Goal: Check status: Check status

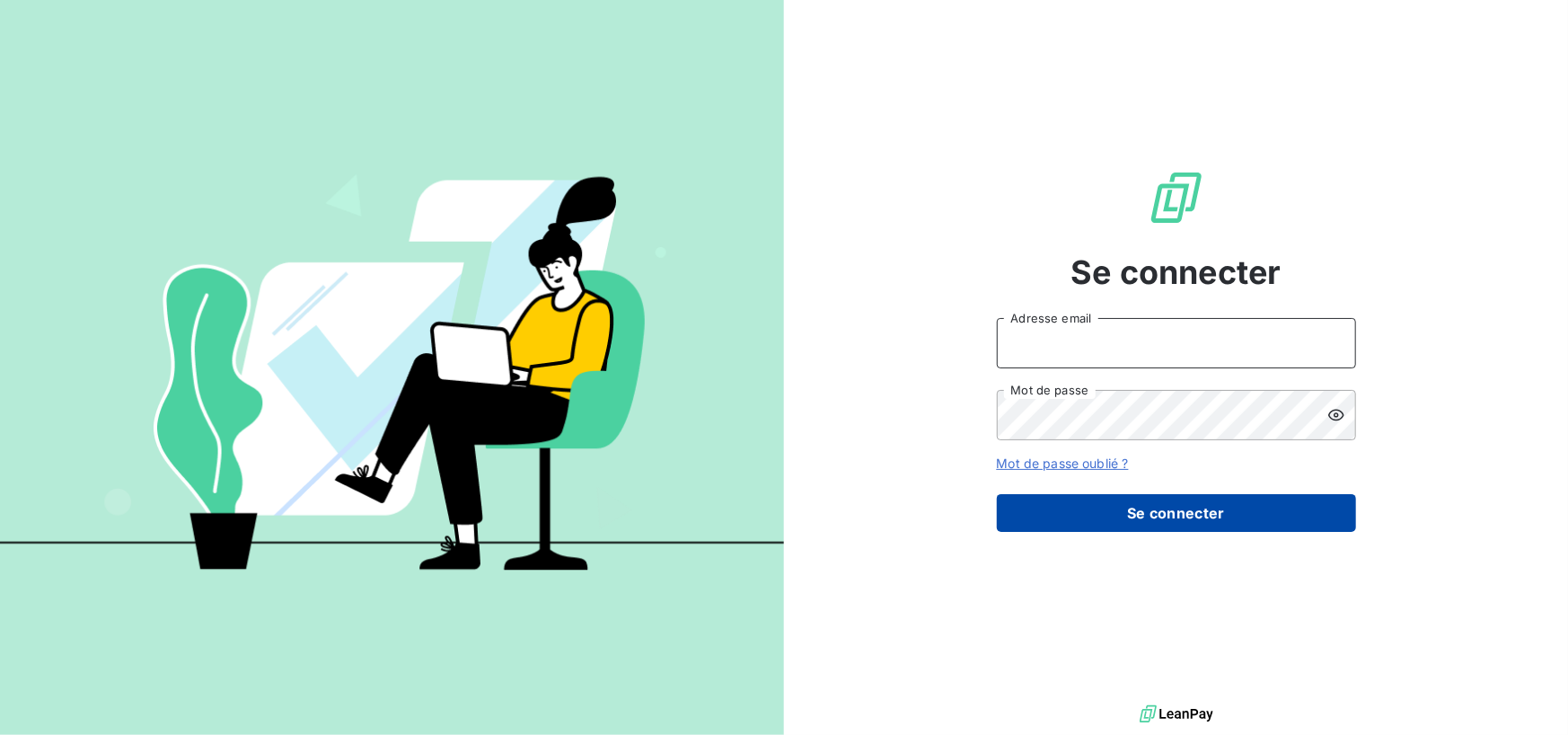
type input "[PERSON_NAME][EMAIL_ADDRESS][PERSON_NAME][DOMAIN_NAME]"
click at [1067, 511] on button "Se connecter" at bounding box center [1176, 513] width 359 height 38
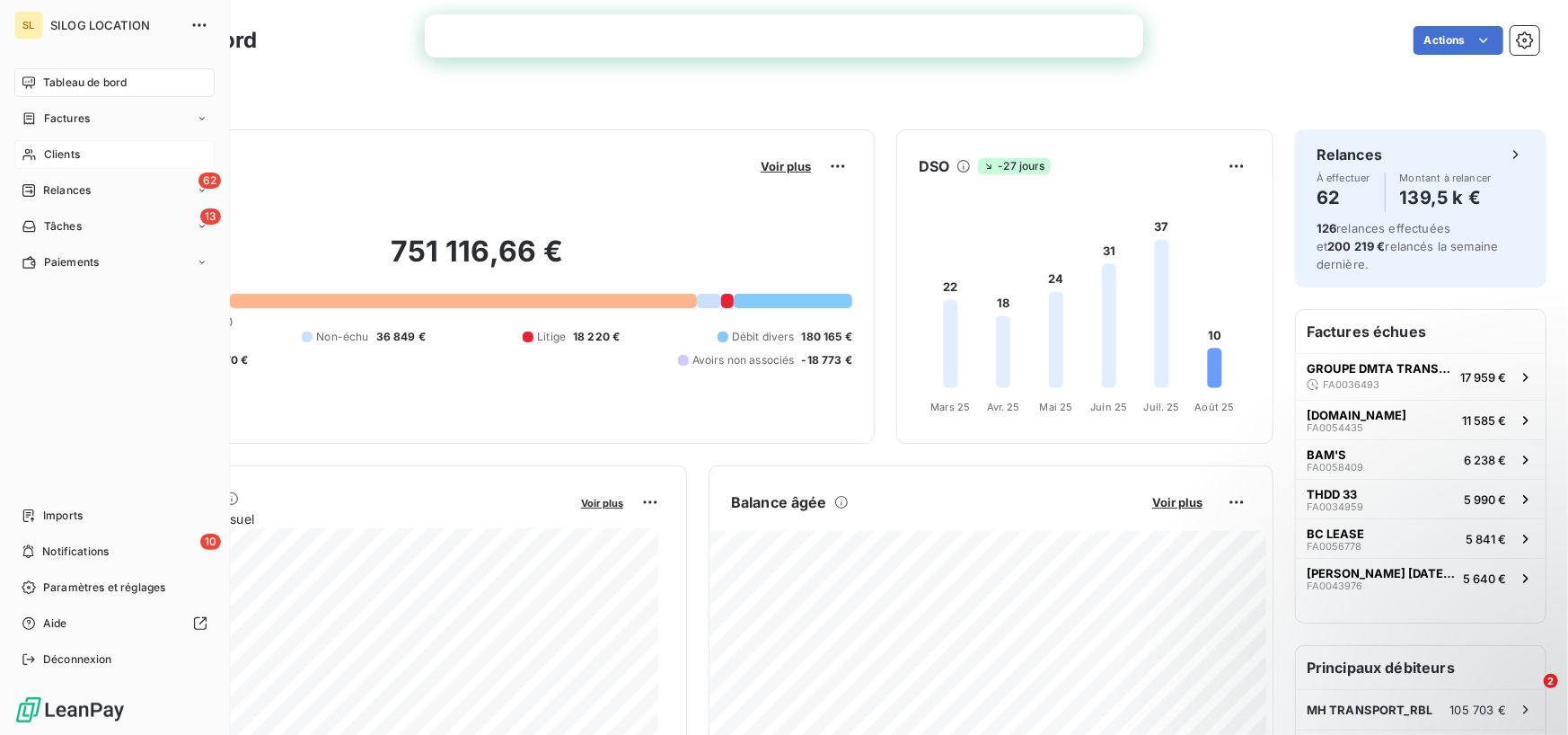
click at [102, 151] on div "Clients" at bounding box center [114, 155] width 200 height 29
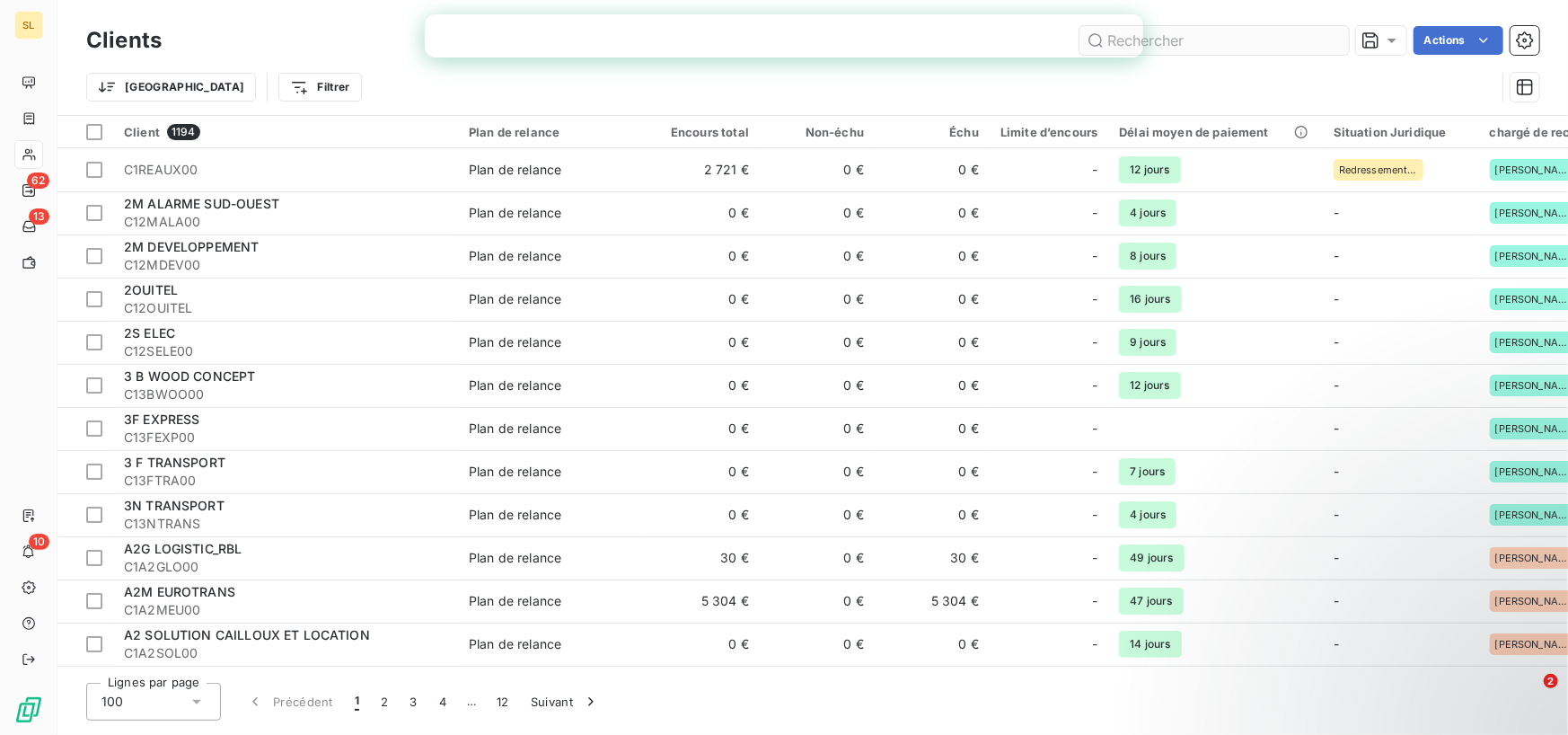
click at [1172, 42] on input "text" at bounding box center [1214, 41] width 269 height 29
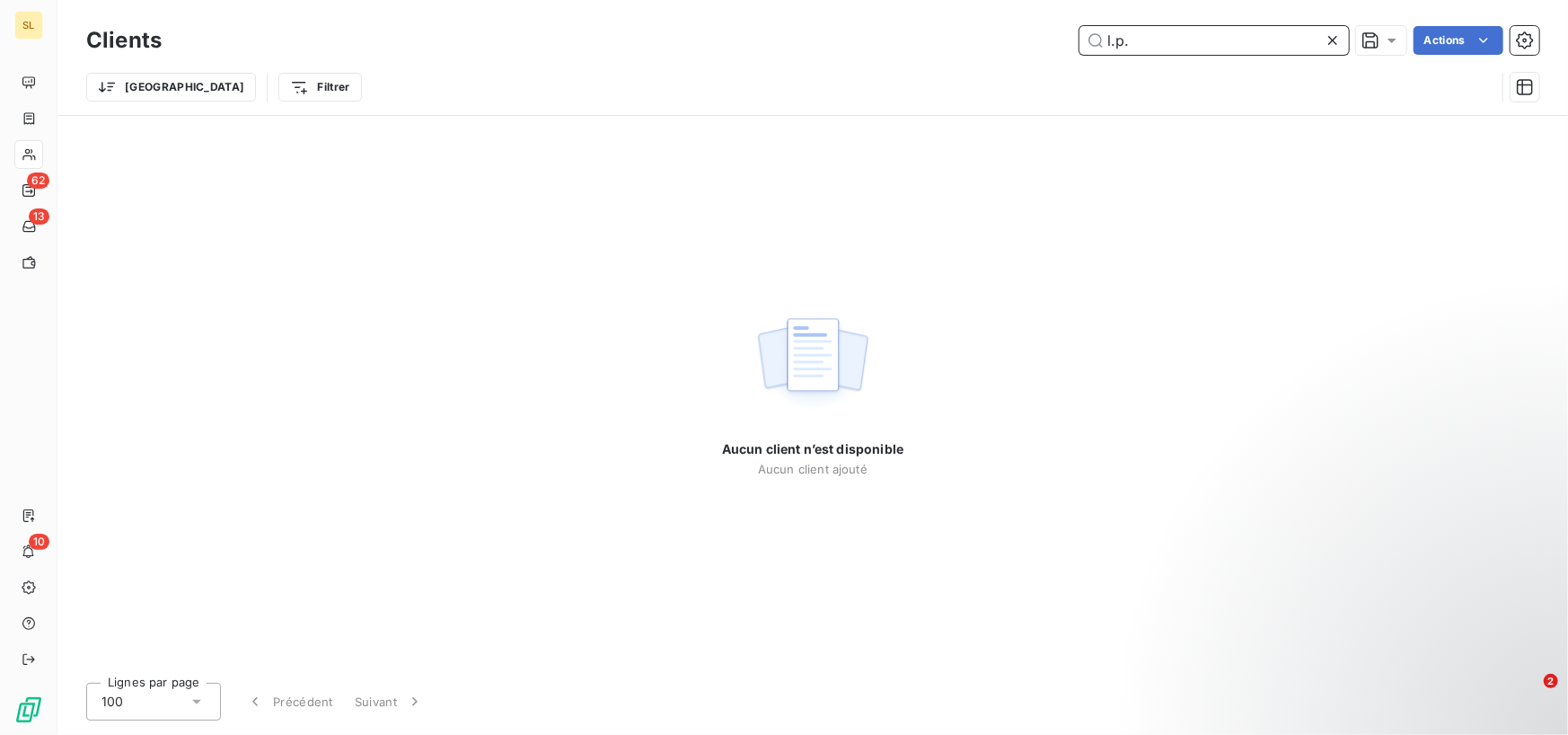
drag, startPoint x: 1164, startPoint y: 51, endPoint x: 1082, endPoint y: 52, distance: 82.0
click at [1082, 52] on input "l.p." at bounding box center [1214, 41] width 269 height 29
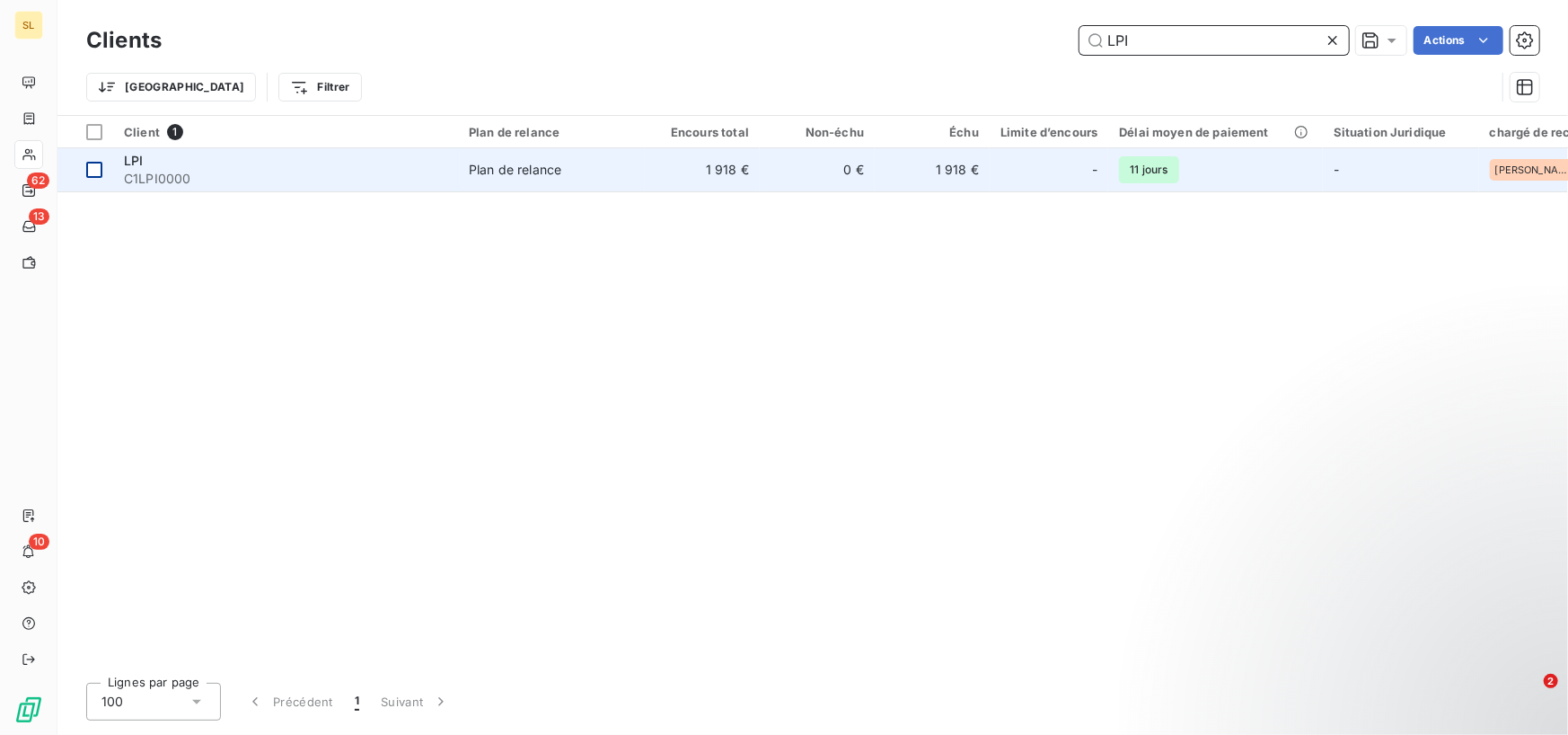
type input "LPI"
click at [97, 172] on div at bounding box center [94, 169] width 16 height 16
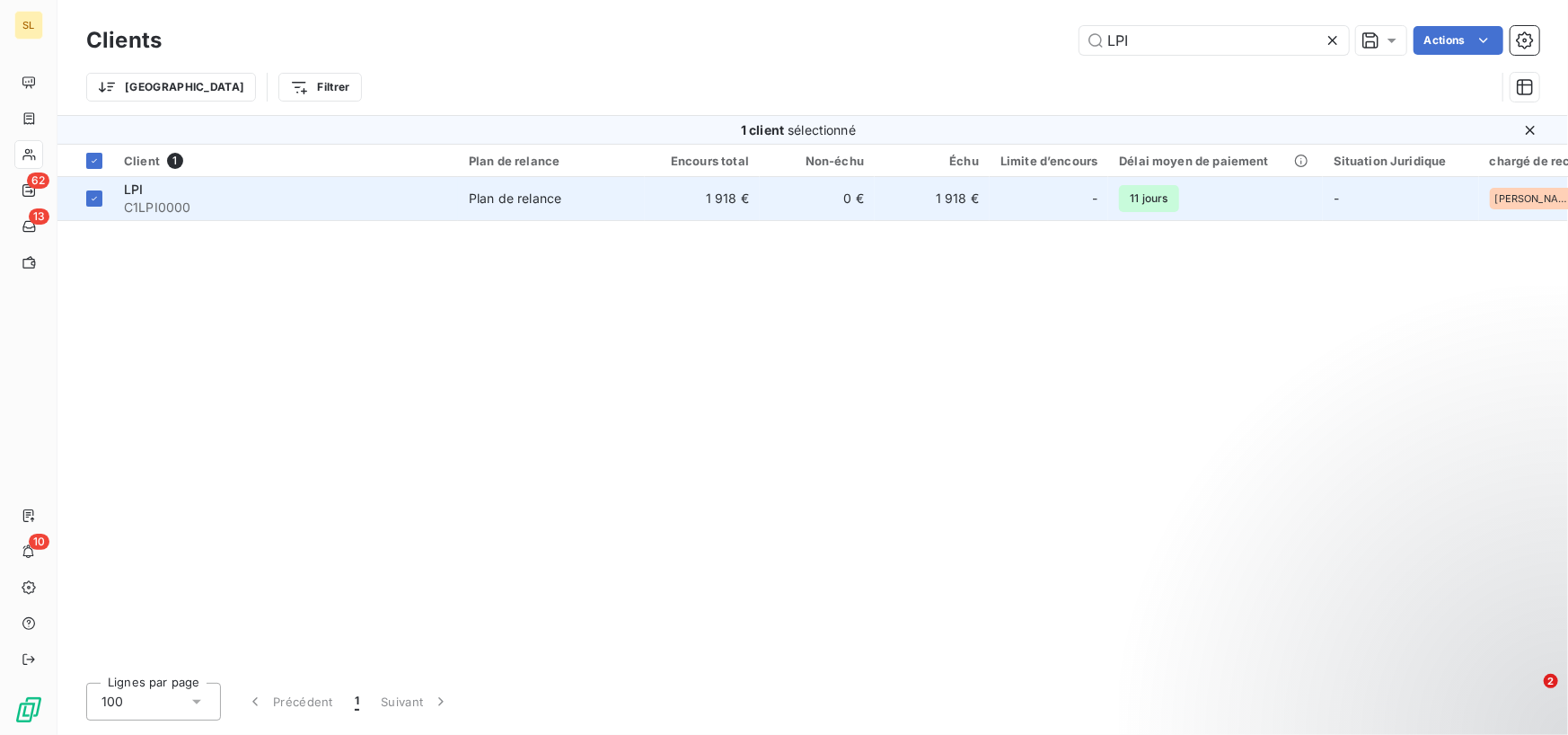
click at [128, 207] on span "C1LPI0000" at bounding box center [286, 208] width 324 height 18
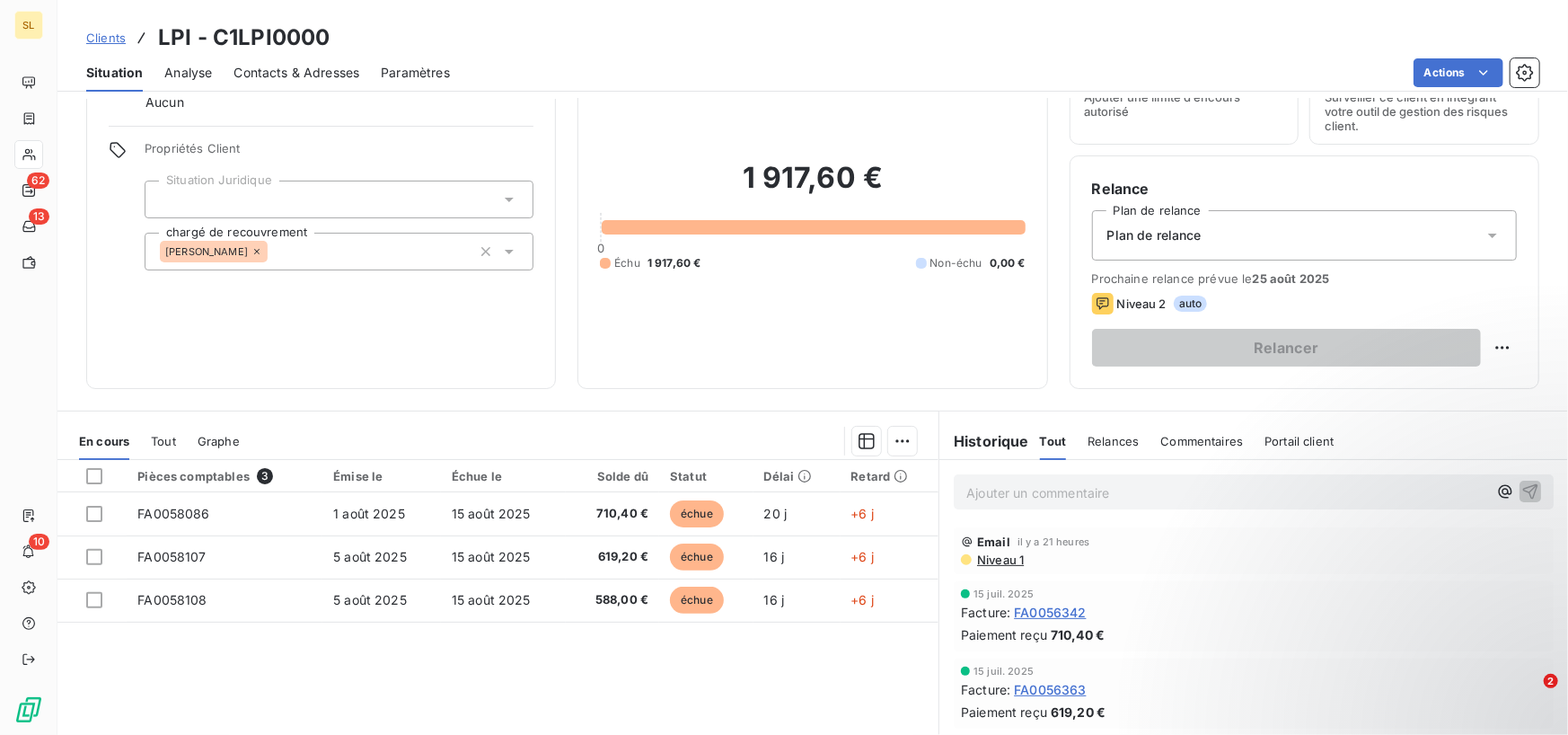
scroll to position [179, 0]
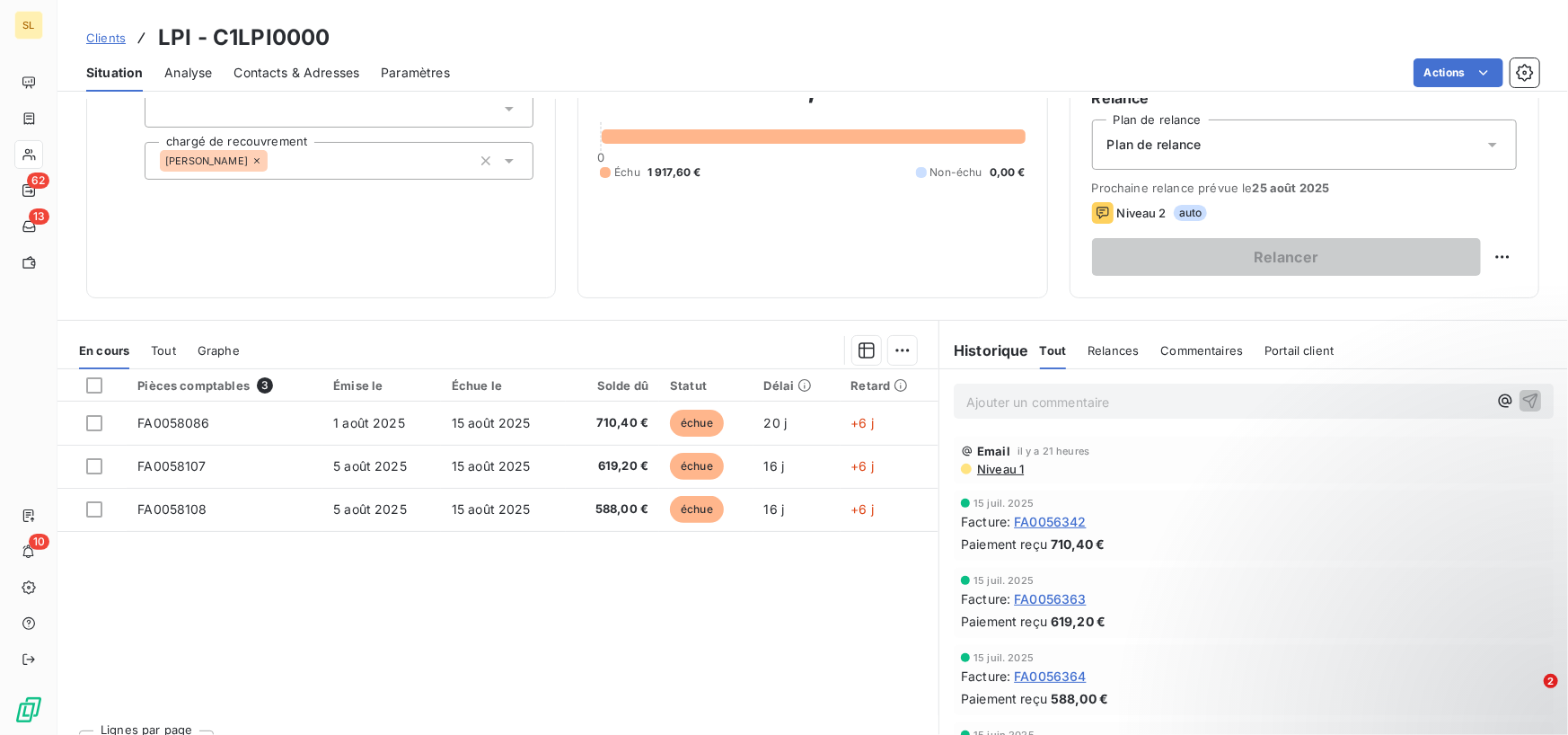
click at [1042, 402] on p "Ajouter un commentaire ﻿" at bounding box center [1226, 401] width 521 height 23
click at [1038, 401] on span "Pour info imùpayé aga" at bounding box center [1033, 400] width 135 height 15
drag, startPoint x: 1097, startPoint y: 398, endPoint x: 1069, endPoint y: 393, distance: 28.4
click at [1065, 398] on p "Pour info impayé aga" at bounding box center [1226, 401] width 521 height 21
click at [1343, 401] on span "Pour info impayé également chez notre franchisé SLN sur juilletet août" at bounding box center [1177, 400] width 423 height 15
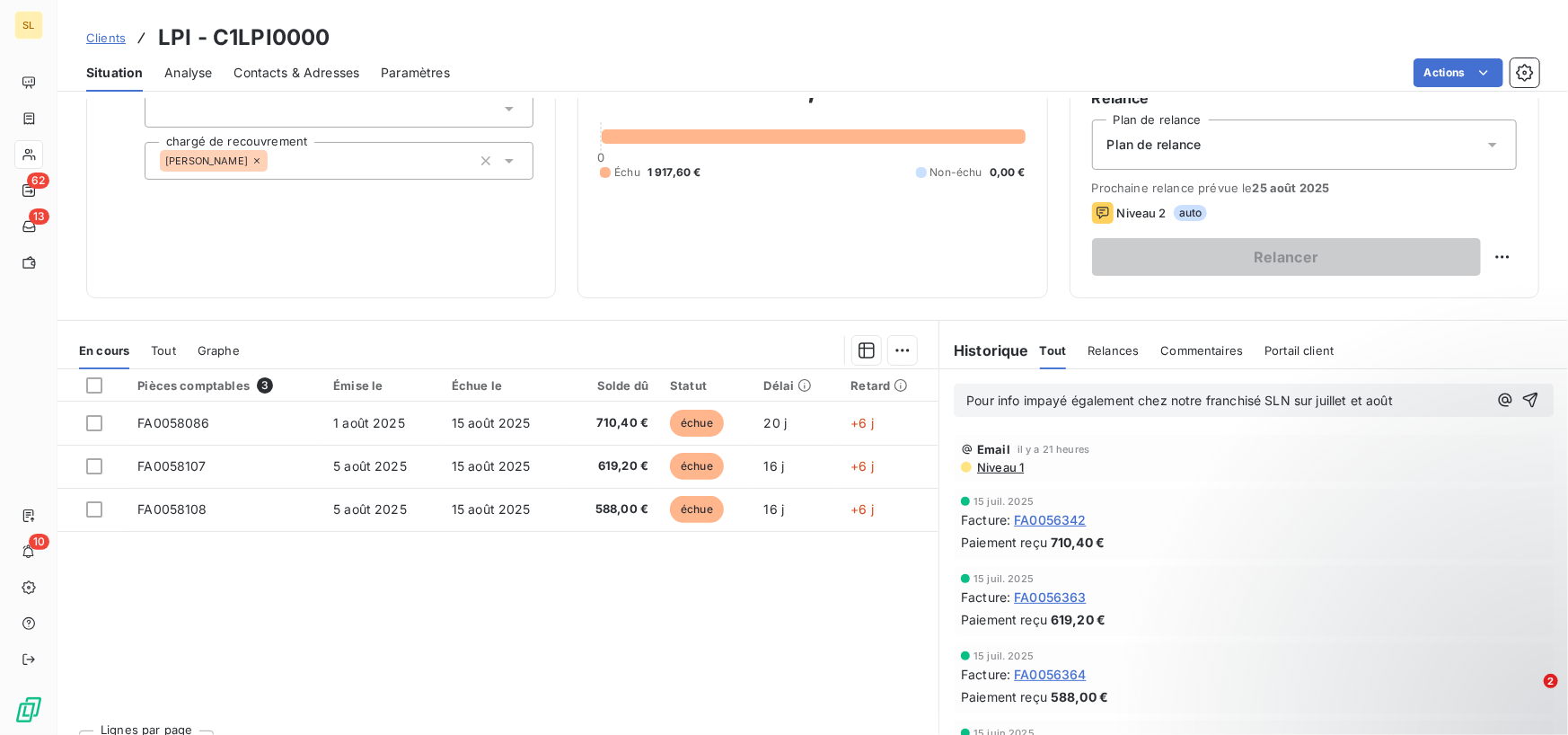
click at [1399, 394] on p "Pour info impayé également chez notre franchisé SLN sur juillet et août" at bounding box center [1226, 401] width 521 height 21
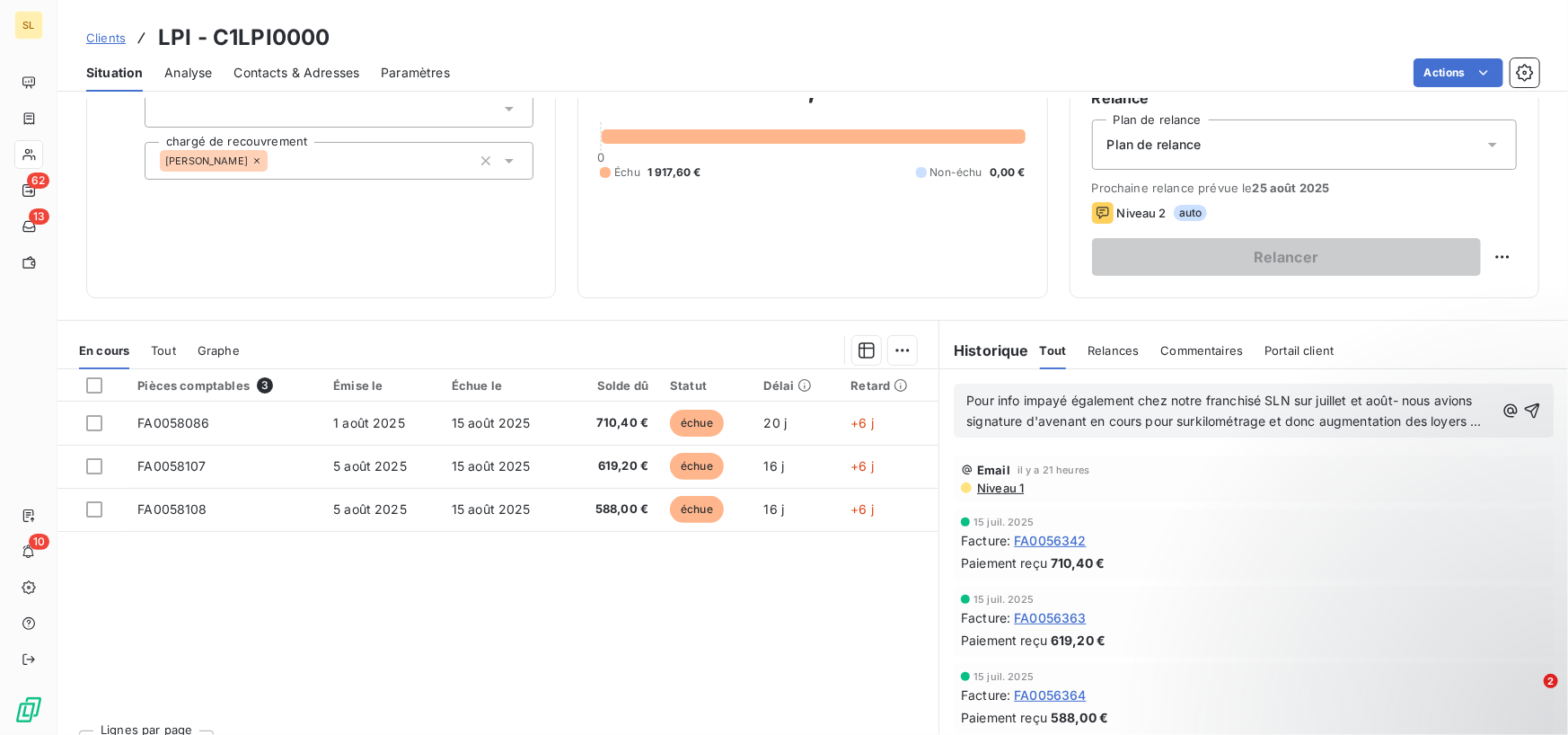
click at [1060, 400] on span "Pour info impayé également chez notre franchisé SLN sur juillet et août- nous a…" at bounding box center [1224, 411] width 516 height 36
click at [1030, 432] on p "Pour info impayés également chez notre franchisé SLN sur juillet et août- nous …" at bounding box center [1230, 411] width 528 height 42
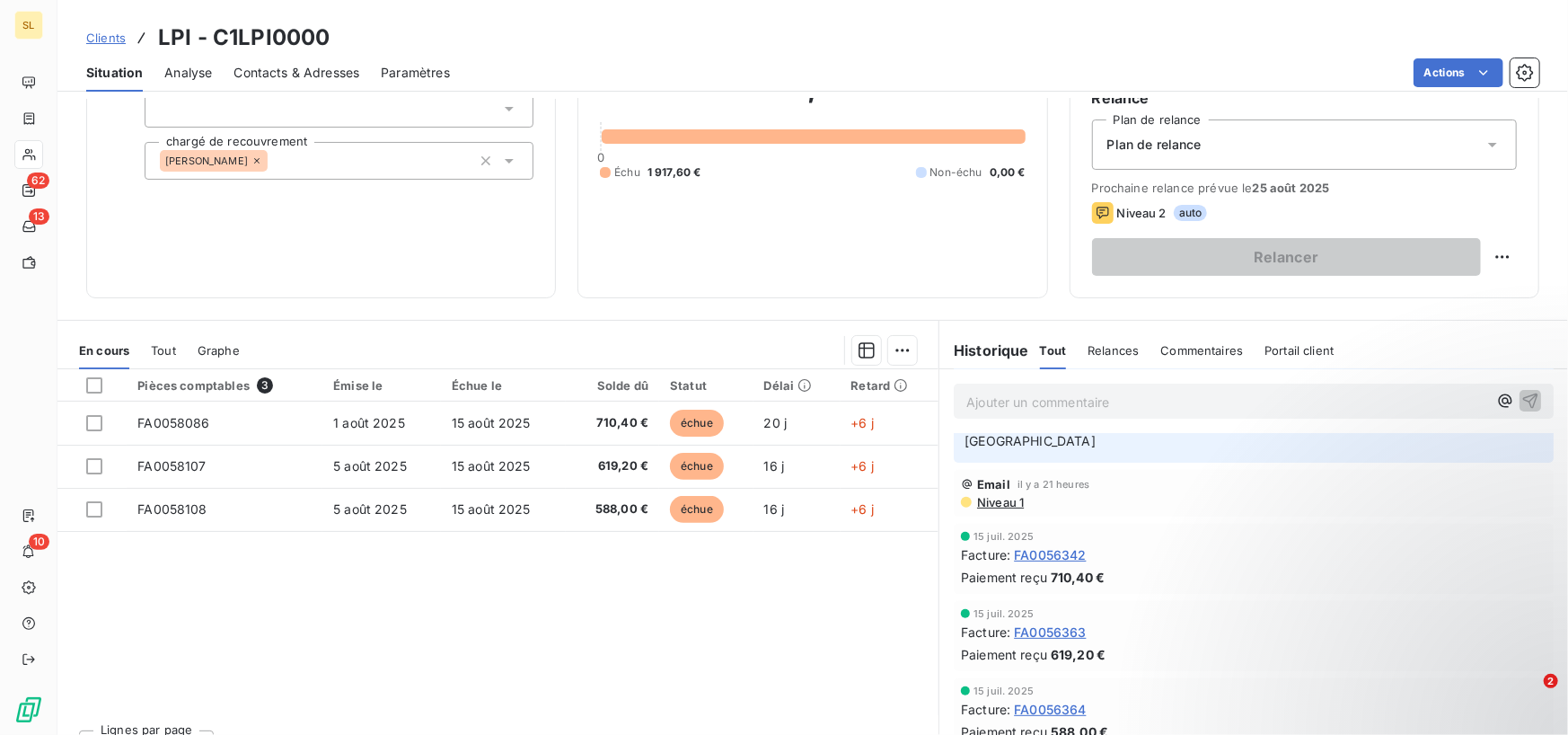
scroll to position [0, 0]
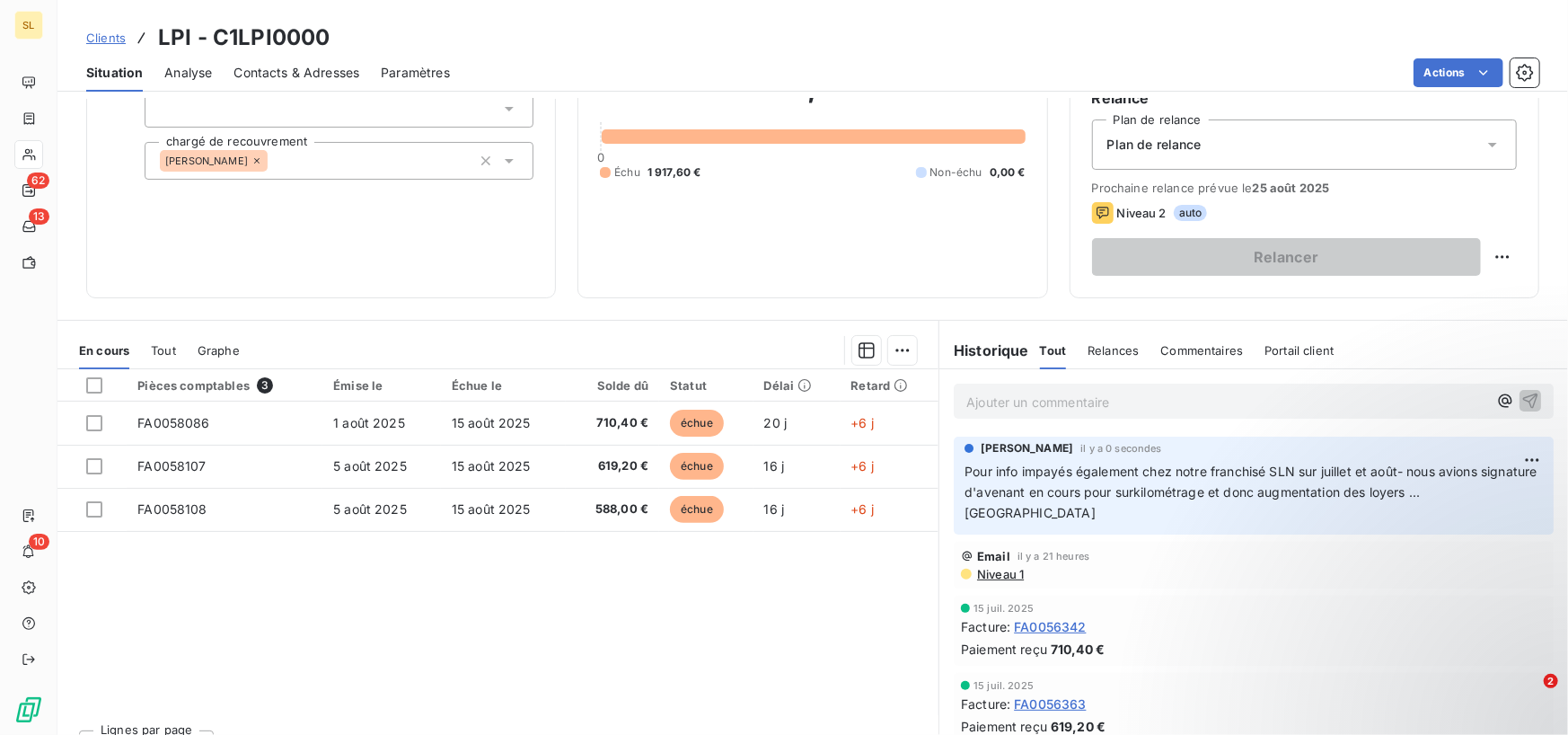
click at [1005, 574] on span "Niveau 1" at bounding box center [1000, 574] width 49 height 15
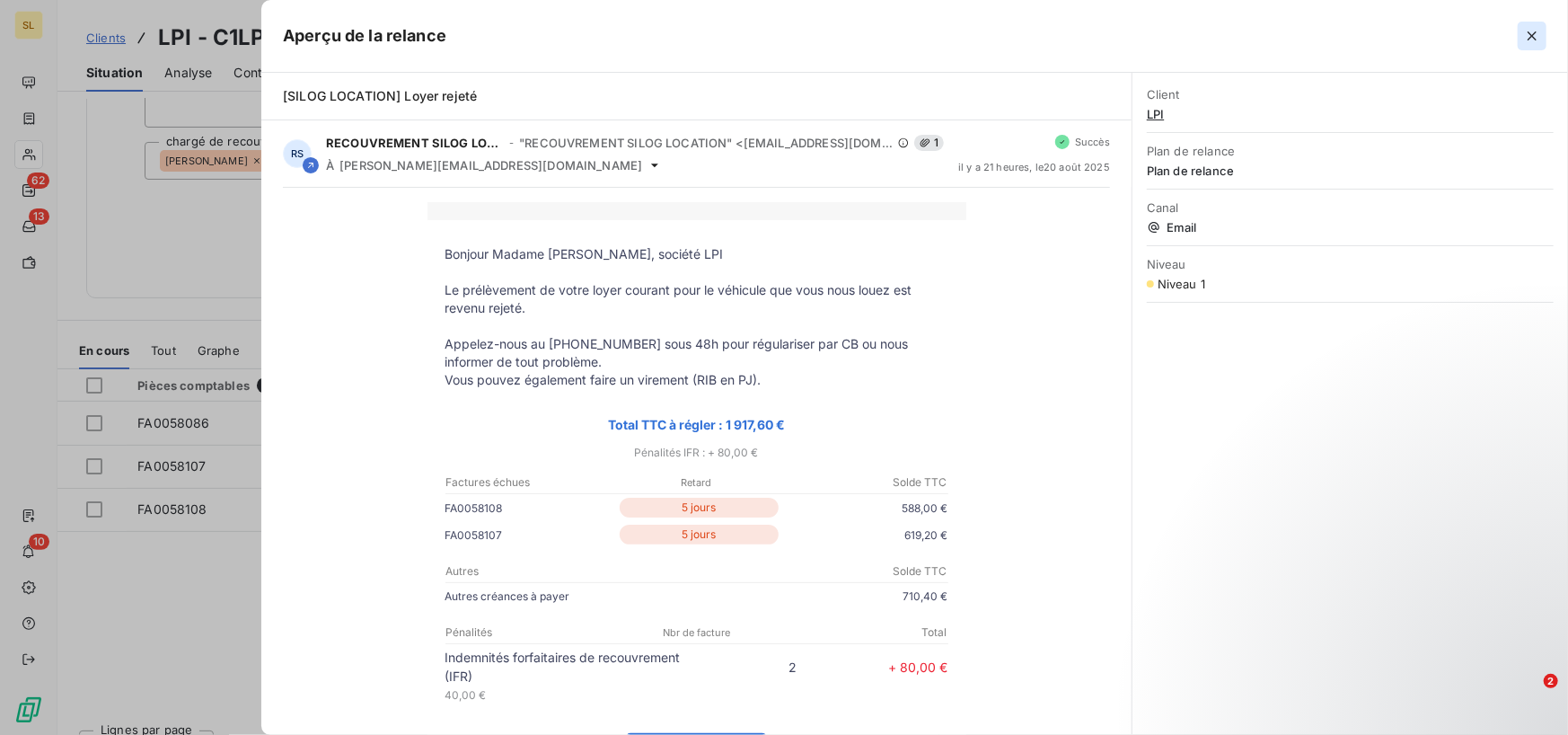
click at [1529, 39] on icon "button" at bounding box center [1533, 36] width 9 height 9
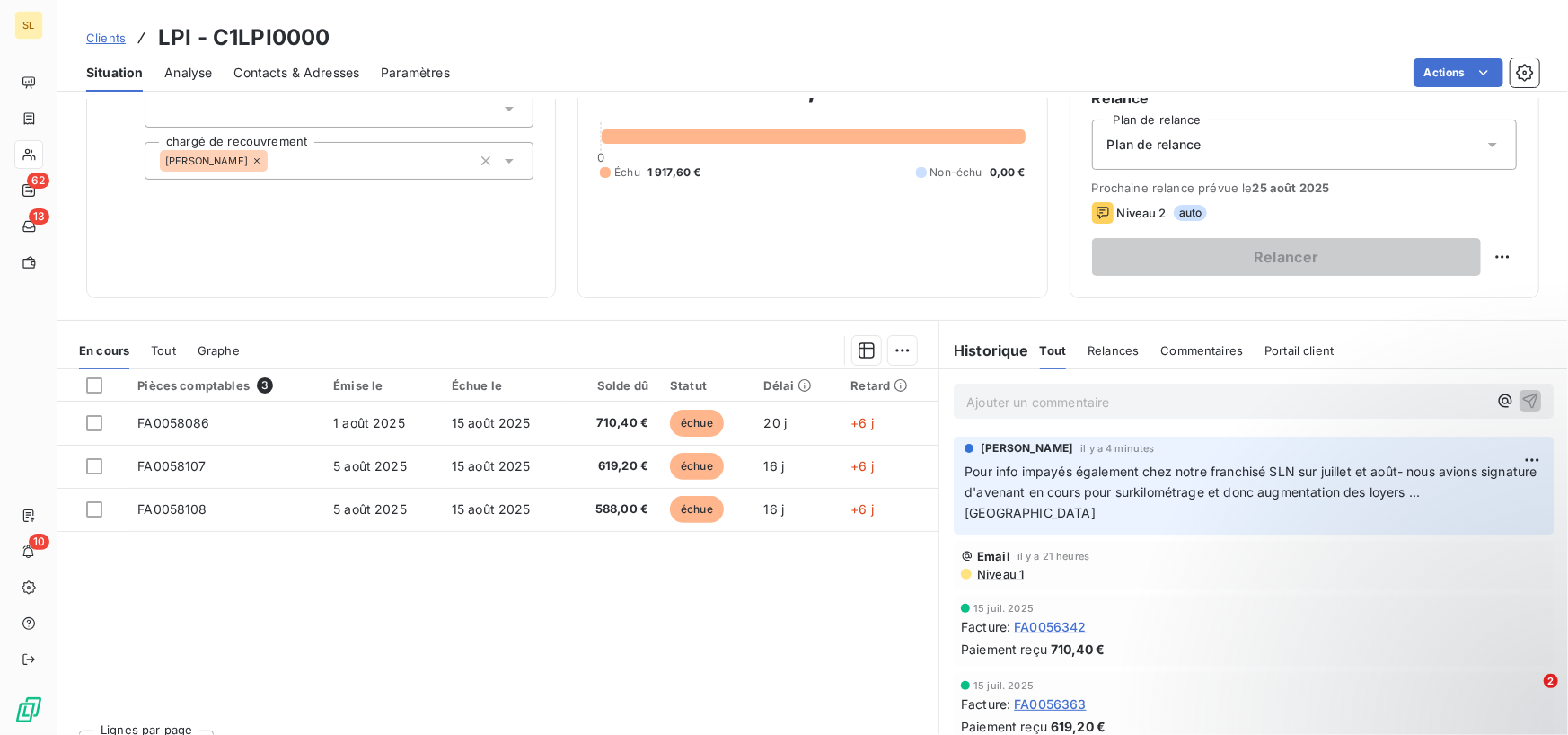
click at [1089, 349] on span "Relances" at bounding box center [1113, 351] width 51 height 15
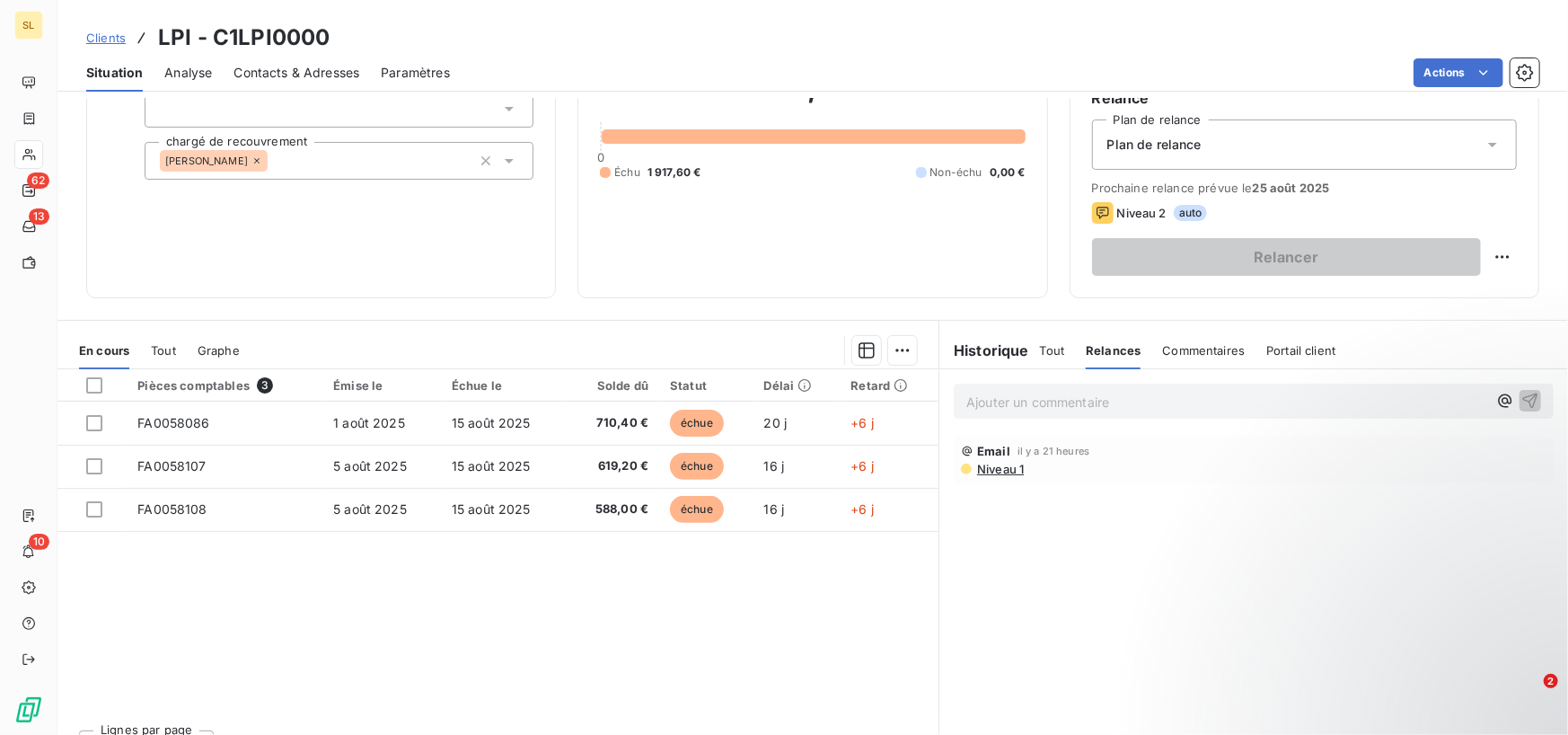
click at [1185, 353] on span "Commentaires" at bounding box center [1204, 351] width 82 height 15
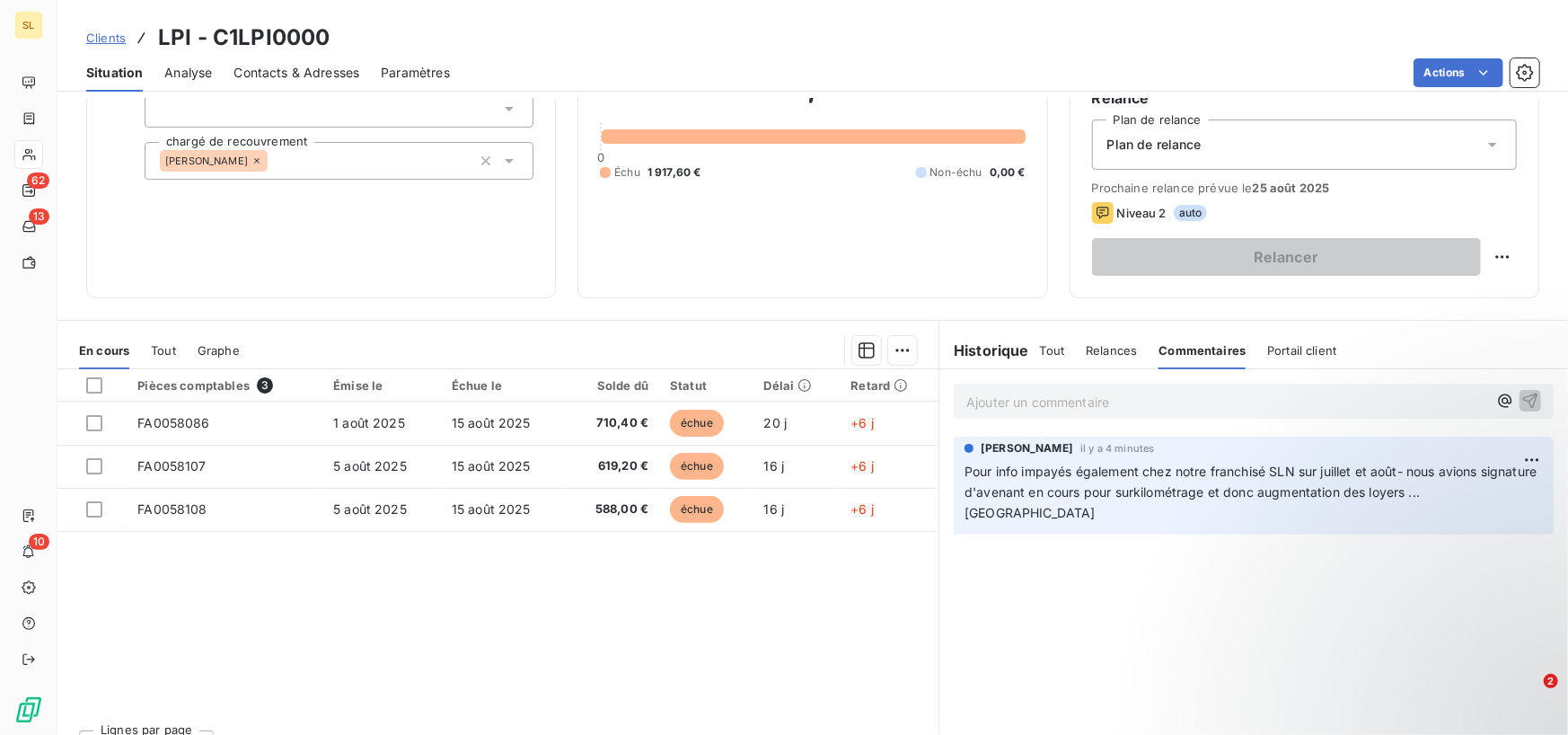
click at [960, 353] on h6 "Historique" at bounding box center [984, 351] width 90 height 22
click at [982, 354] on h6 "Historique" at bounding box center [984, 351] width 90 height 22
click at [1063, 346] on div "Tout Relances Commentaires Portail client" at bounding box center [1189, 351] width 297 height 38
click at [1047, 350] on span "Tout" at bounding box center [1053, 351] width 25 height 15
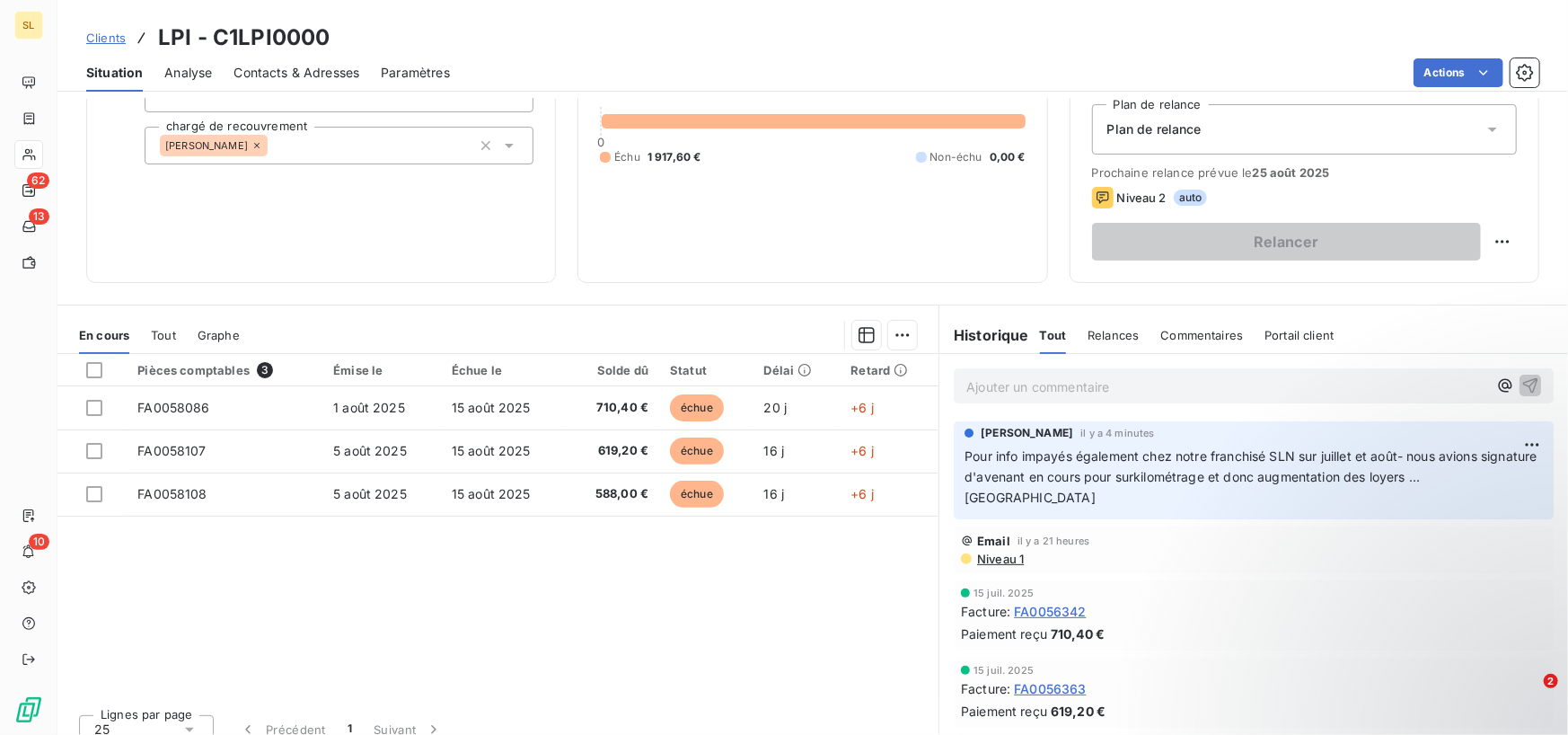
scroll to position [203, 0]
